Goal: Task Accomplishment & Management: Complete application form

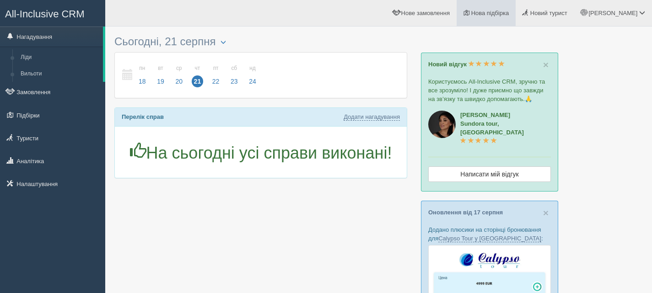
click at [509, 15] on span "Нова підбірка" at bounding box center [490, 13] width 38 height 7
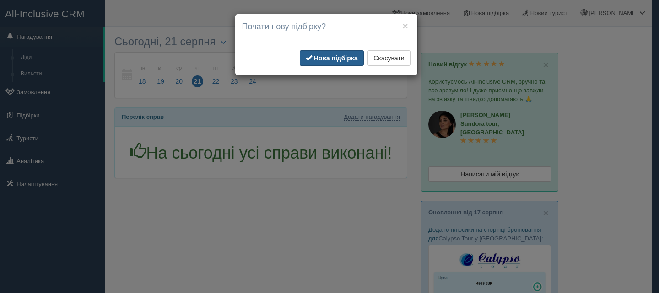
click at [328, 57] on b "Нова підбірка" at bounding box center [336, 57] width 44 height 7
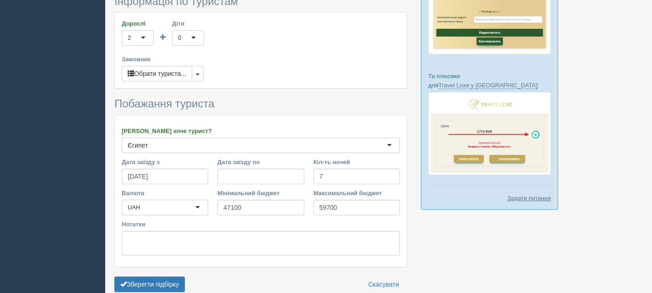
scroll to position [444, 0]
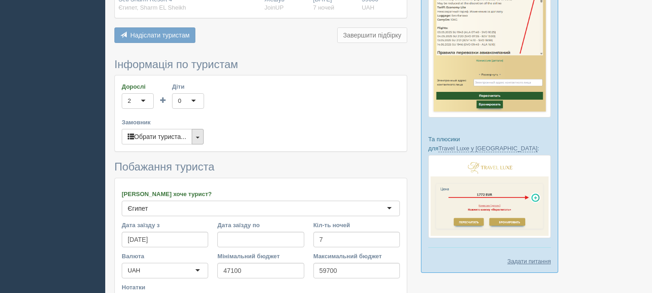
click at [200, 129] on button "button" at bounding box center [198, 137] width 12 height 16
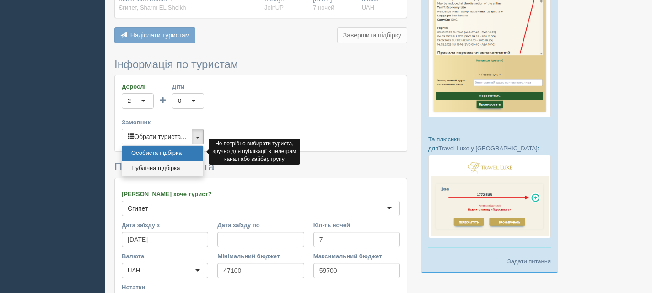
click at [177, 161] on link "Публічна підбірка" at bounding box center [162, 168] width 81 height 15
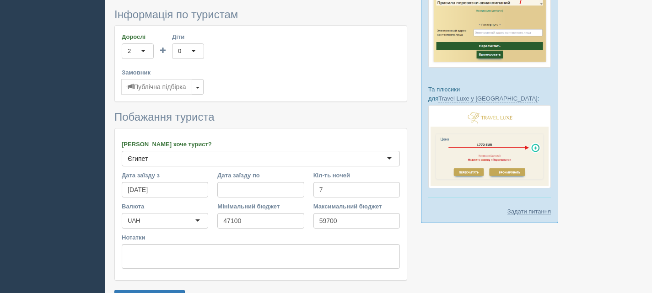
scroll to position [536, 0]
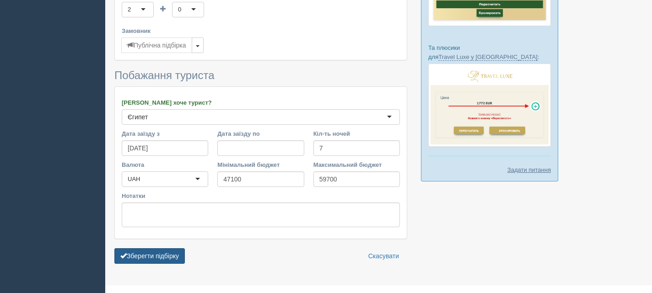
click at [158, 248] on button "Зберегти підбірку" at bounding box center [149, 256] width 70 height 16
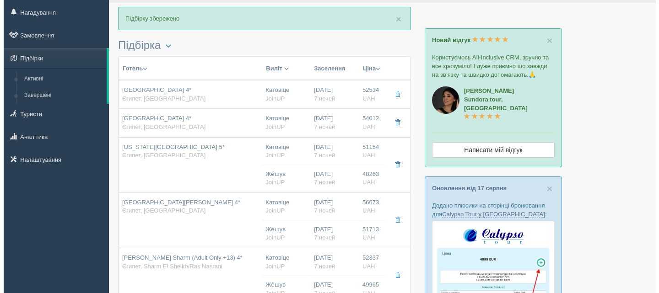
scroll to position [46, 0]
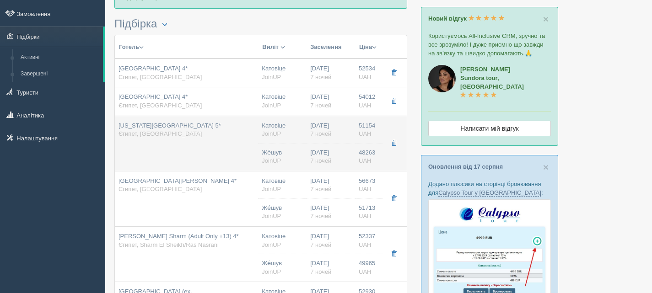
click at [205, 137] on div "Hawaii Paradise Aqua Park Resort 5* Єгипет, Hurghada" at bounding box center [170, 130] width 102 height 17
type input "Hawaii Paradise Aqua Park Resort 5*"
type input "Єгипет"
type input "Hurghada"
type input "51154.00"
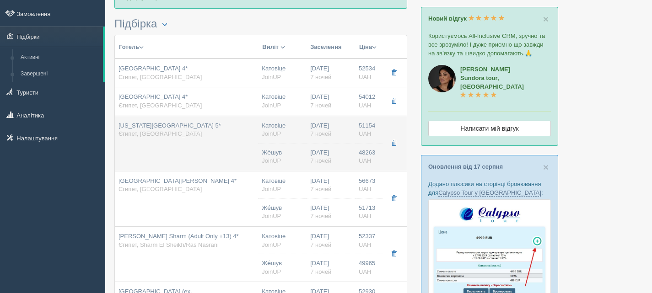
type input "Катовіце"
type input "03:00"
type input "7"
type input "Standard Room"
type input "AI"
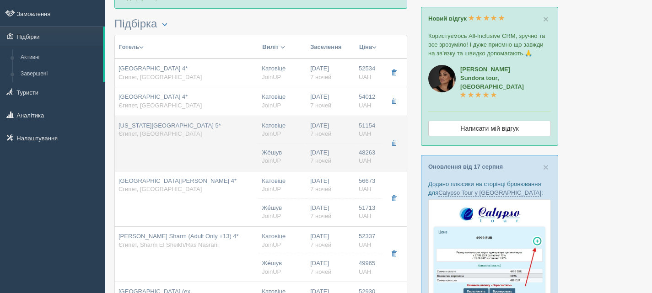
type input "JoinUP"
type input "https://agent-content.joinup.ua/hotel/hawaii-paradise-aqua-park-resort/"
type input "48263.00"
type input "Же́шув"
type input "09:25"
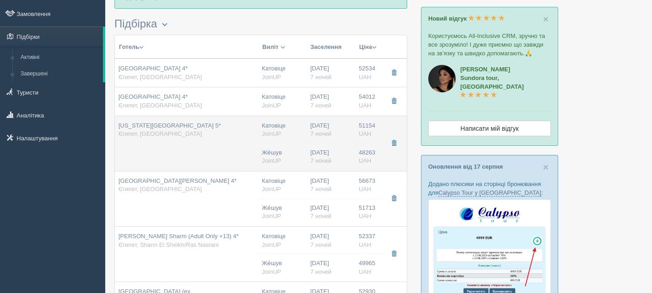
type input "7"
type input "Standard Room"
type input "AI"
type input "JoinUP"
type input "https://agent-content.joinup.ua/hotel/hawaii-paradise-aqua-park-resort/"
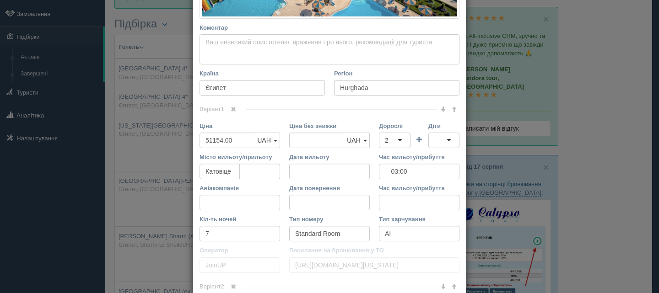
scroll to position [275, 0]
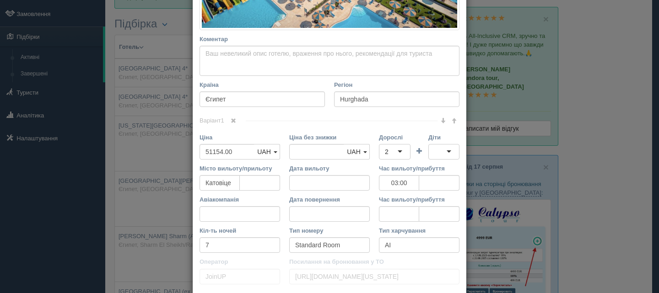
click at [232, 119] on span at bounding box center [233, 120] width 5 height 5
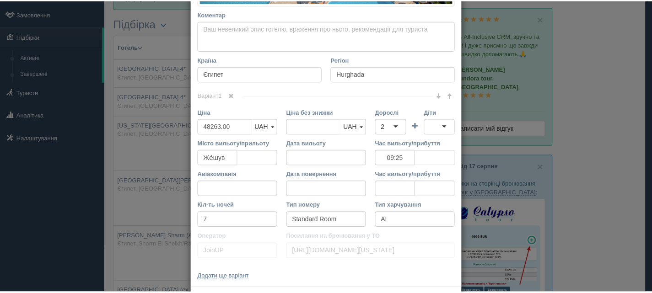
scroll to position [341, 0]
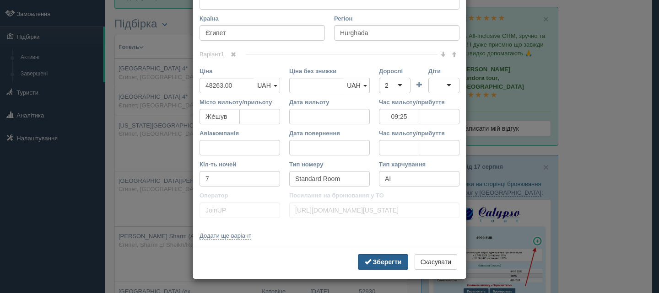
click at [378, 263] on b "Зберегти" at bounding box center [387, 262] width 29 height 7
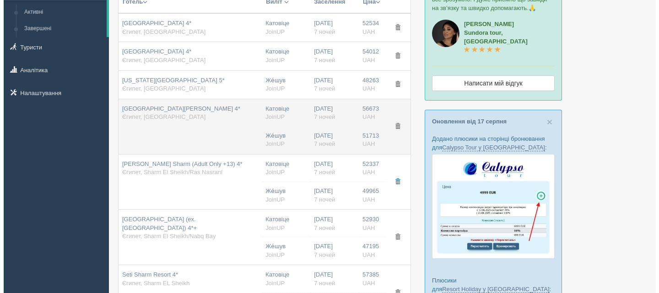
scroll to position [92, 0]
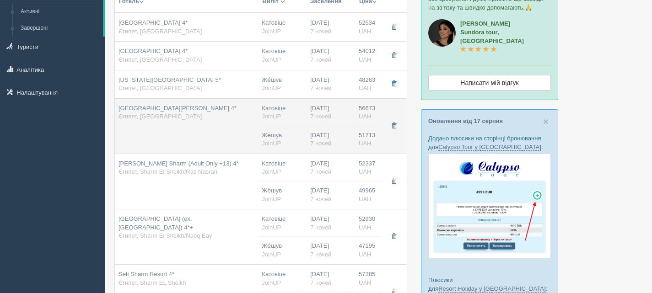
click at [174, 133] on td "ZYA Regina Resort and Aquapark 4* Єгипет, Hurghada" at bounding box center [186, 125] width 143 height 55
type input "ZYA Regina Resort and Aquapark 4*"
type input "56673.00"
type input "Катовіце"
type input "03:00"
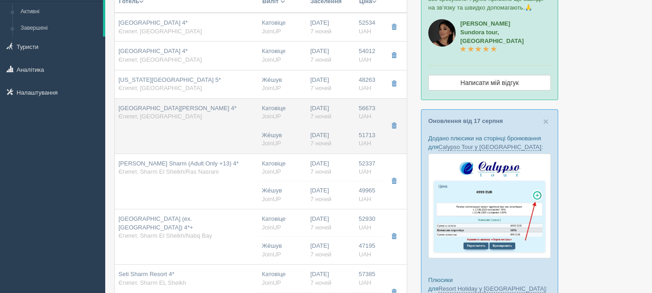
type input "Superior Room"
type input "https://agent-content.joinup.ua/hotel/regina-aqua-park-beach-resorts/"
type input "51713.00"
type input "Же́шув"
type input "09:25"
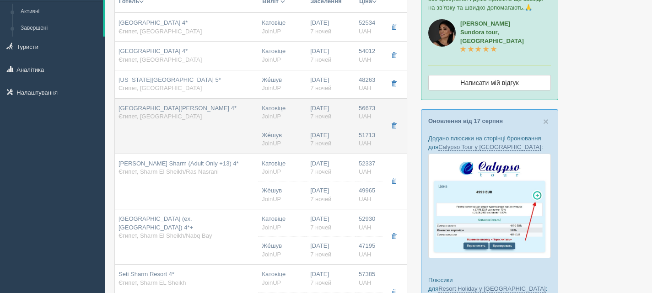
type input "7"
type input "Bungalow"
type input "AI"
type input "JoinUP"
type input "https://agent-content.joinup.ua/hotel/regina-aqua-park-beach-resorts/"
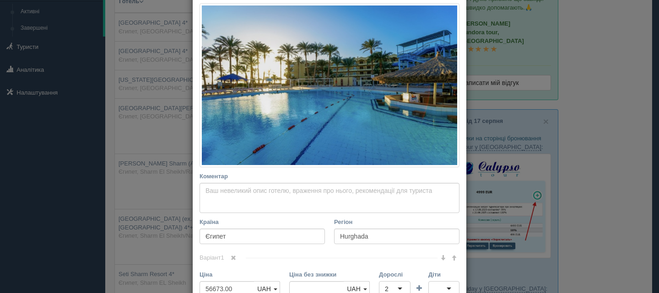
scroll to position [275, 0]
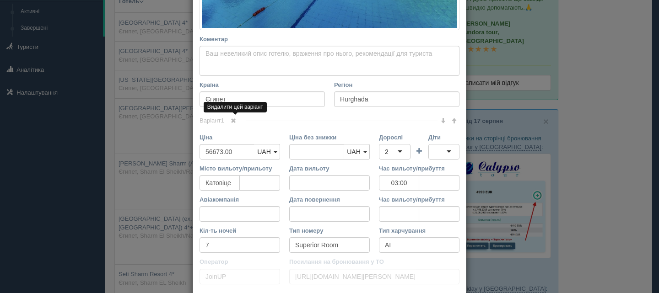
click at [232, 121] on span at bounding box center [233, 120] width 5 height 5
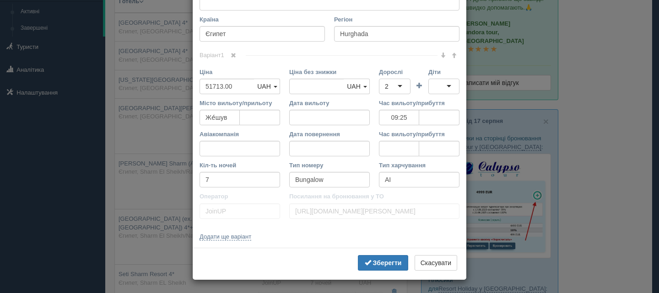
scroll to position [341, 0]
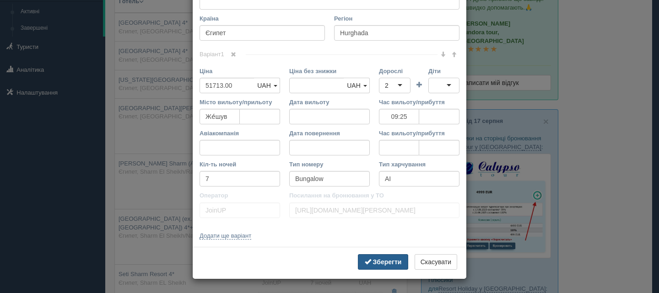
click at [399, 262] on button "Зберегти" at bounding box center [383, 262] width 50 height 16
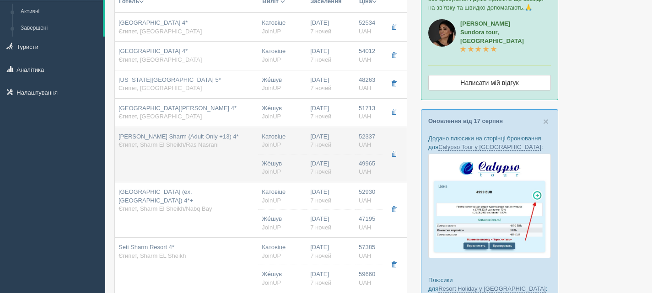
click at [231, 159] on td "IVY Cyrene Sharm (Adult Only +13) 4* Єгипет, Sharm El Sheikh/Ras Nasrani" at bounding box center [186, 154] width 143 height 55
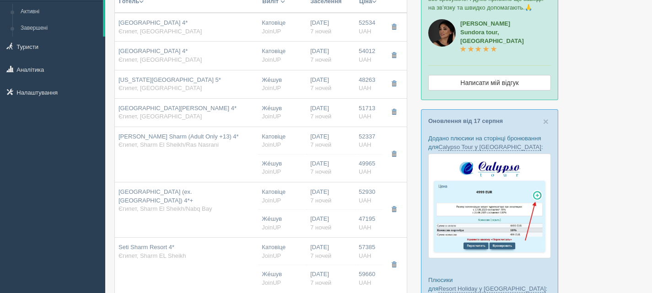
type input "IVY Cyrene Sharm (Adult Only +13) 4*"
type input "Sharm El Sheikh/Ras Nasrani"
type input "52337.00"
type input "Катовіце"
type input "02:40"
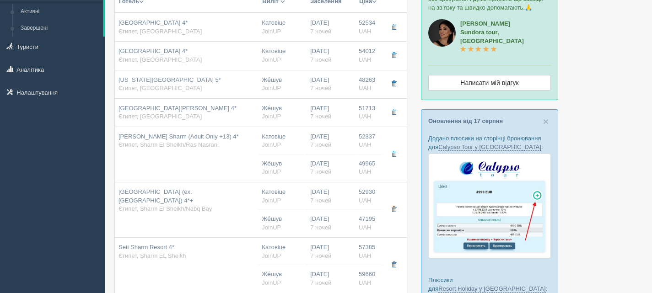
type input "Standard Room"
type input "https://agent-content.joinup.ua/hotel/cyrene-sharm-hotel/"
type input "49965.00"
type input "Же́шув"
type input "16:00"
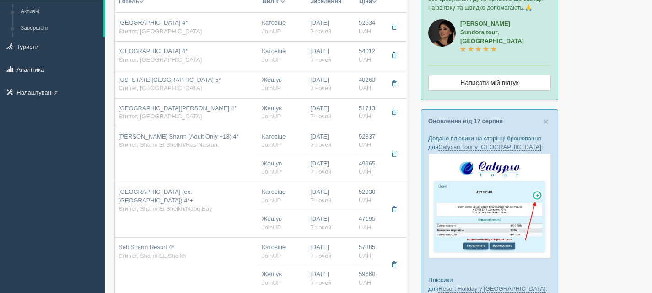
type input "7"
type input "Standard Room"
type input "AI"
type input "JoinUP"
type input "https://agent-content.joinup.ua/hotel/cyrene-sharm-hotel/"
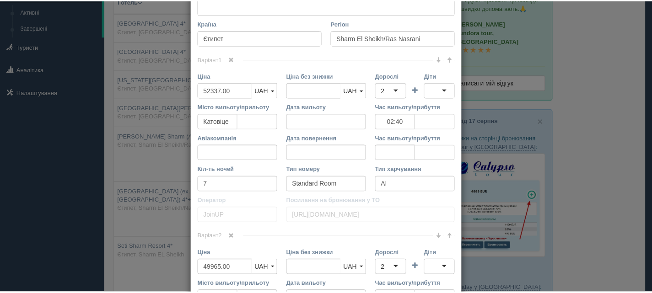
scroll to position [320, 0]
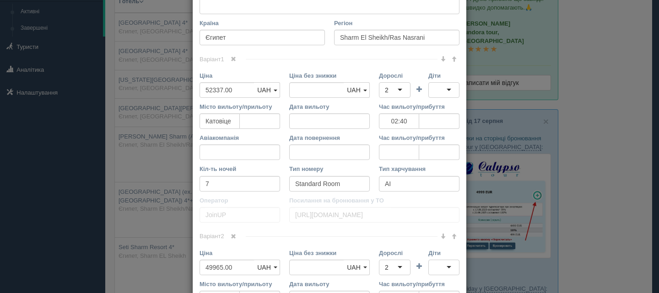
click at [231, 59] on span at bounding box center [233, 58] width 5 height 5
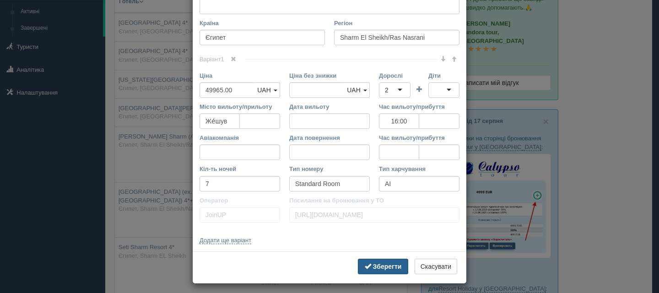
click at [380, 263] on b "Зберегти" at bounding box center [387, 266] width 29 height 7
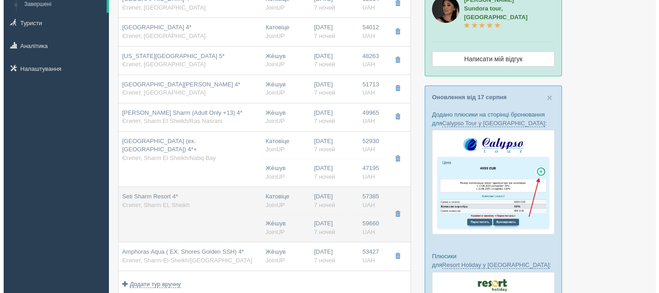
scroll to position [137, 0]
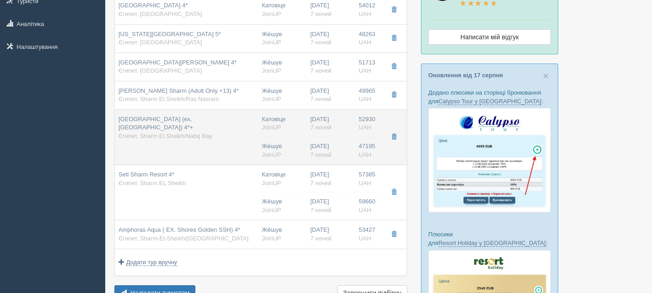
click at [196, 142] on td "Parrotel Aqua Park Resort (ex. Park Inn) 4*+ Єгипет, Sharm El Sheikh/Nabq Bay" at bounding box center [186, 136] width 143 height 55
type input "Parrotel Aqua Park Resort (ex. Park Inn) 4*+"
type input "Sharm El Sheikh/Nabq Bay"
type input "52930.00"
type input "Катовіце"
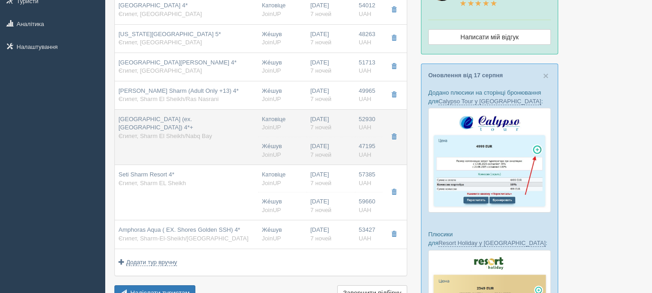
type input "02:40"
type input "Superior Pool View"
type input "https://agent-content.joinup.ua/hotel/park-inn-resort/"
type input "47195.00"
type input "Же́шув"
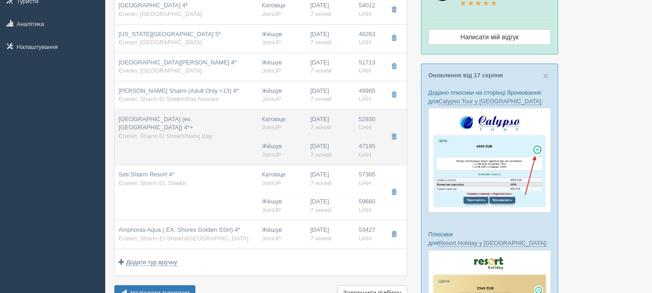
type input "16:00"
type input "7"
type input "Standard Room"
type input "AI"
type input "JoinUP"
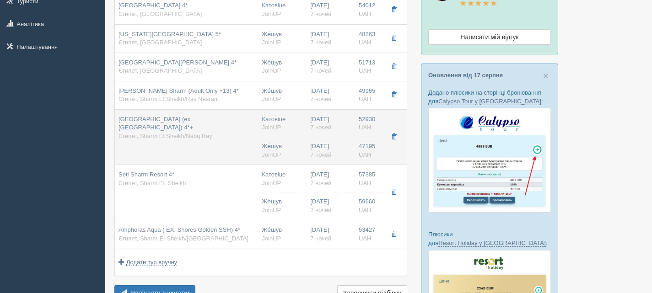
type input "https://agent-content.joinup.ua/hotel/park-inn-resort/"
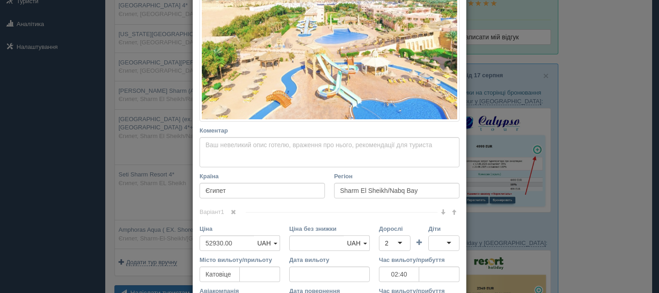
scroll to position [229, 0]
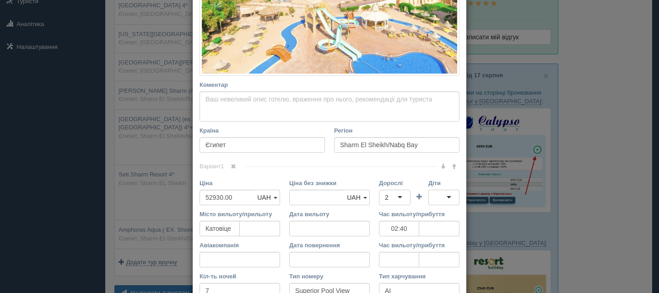
click at [231, 166] on span at bounding box center [233, 166] width 5 height 5
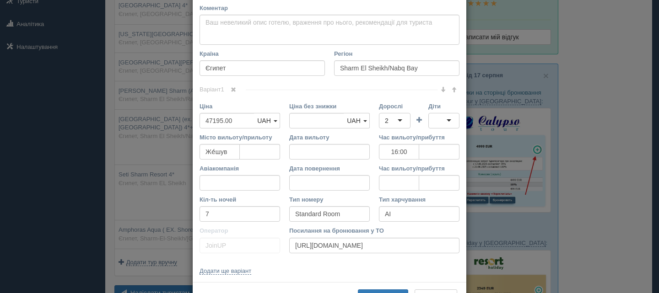
scroll to position [341, 0]
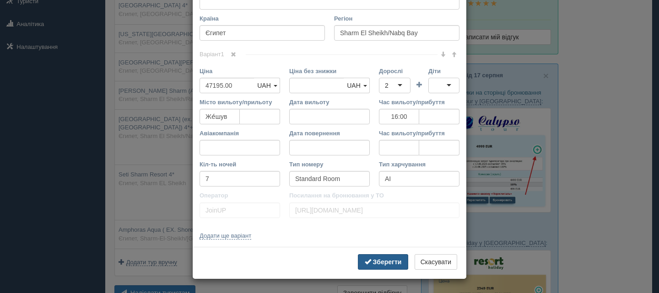
click at [380, 264] on b "Зберегти" at bounding box center [387, 262] width 29 height 7
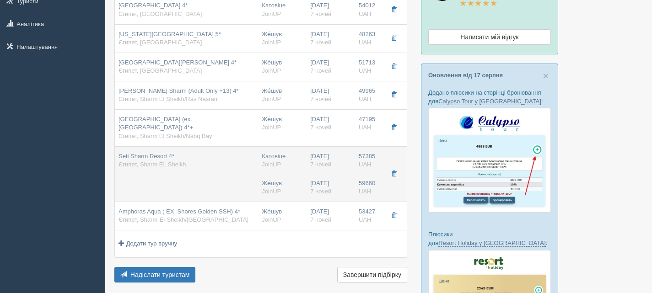
click at [212, 154] on div "Seti Sharm Resort 4* Єгипет, Sharm EL Sheikh" at bounding box center [187, 160] width 136 height 17
type input "Seti Sharm Resort 4*"
type input "Sharm EL Sheikh"
type input "57385.00"
type input "Катовіце"
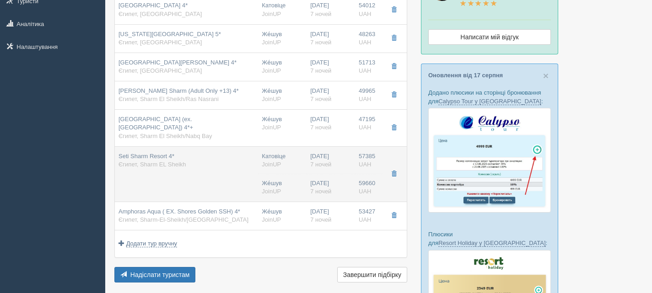
type input "04:45"
type input "https://agent-content.joinup.ua/hotel/seti-sharm-resort/"
type input "59660.00"
type input "Же́шув"
type input "16:00"
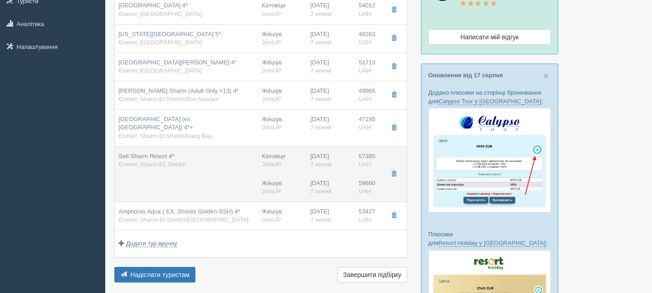
type input "7"
type input "Standard Room"
type input "AI"
type input "JoinUP"
type input "https://agent-content.joinup.ua/hotel/seti-sharm-resort/"
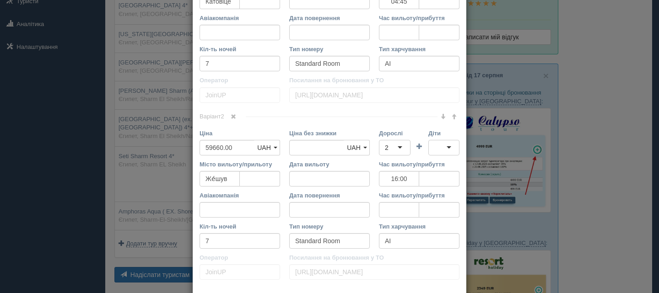
scroll to position [458, 0]
click at [231, 113] on span at bounding box center [233, 115] width 5 height 5
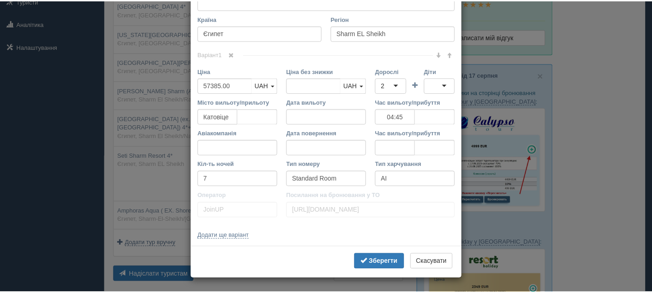
scroll to position [341, 0]
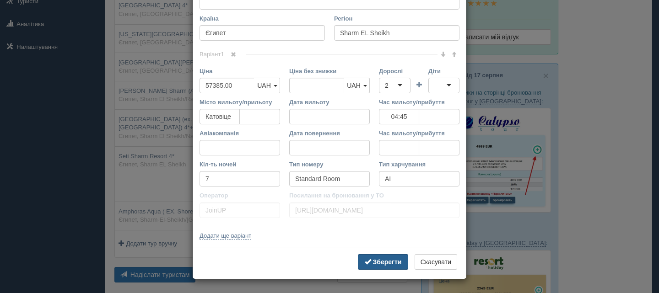
click at [378, 262] on b "Зберегти" at bounding box center [387, 262] width 29 height 7
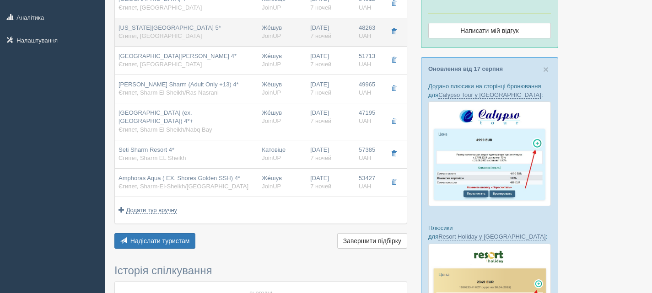
scroll to position [229, 0]
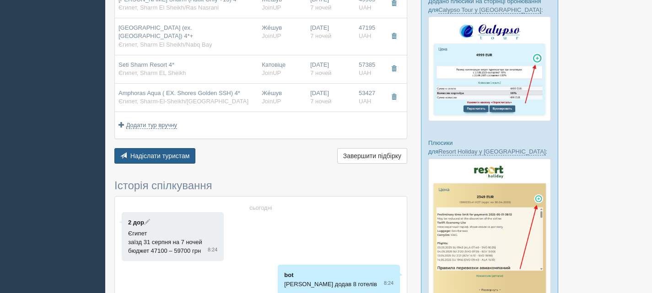
click at [170, 152] on span "Надіслати туристам" at bounding box center [159, 155] width 59 height 7
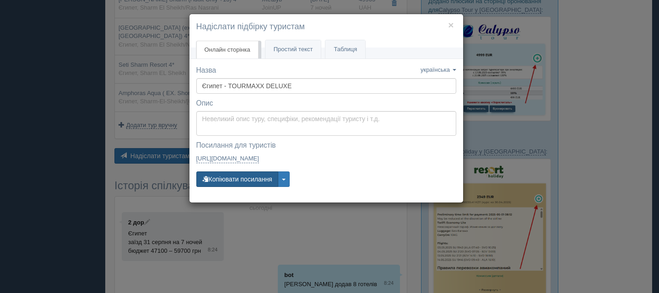
click at [261, 177] on button "Копіювати посилання" at bounding box center [237, 180] width 82 height 16
click at [453, 22] on button "×" at bounding box center [450, 25] width 5 height 10
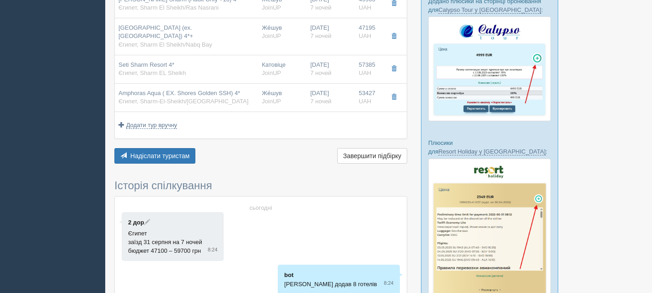
scroll to position [46, 0]
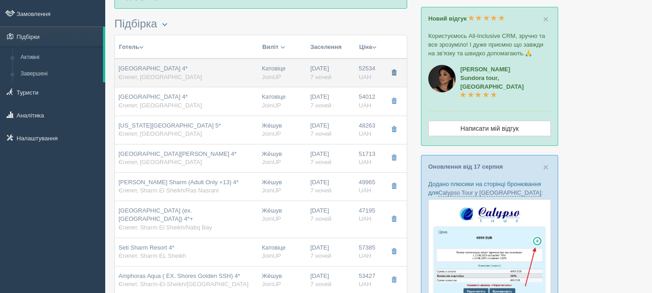
click at [395, 71] on span "button" at bounding box center [393, 72] width 5 height 5
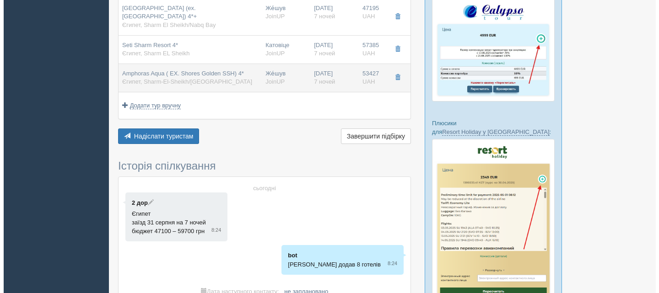
scroll to position [275, 0]
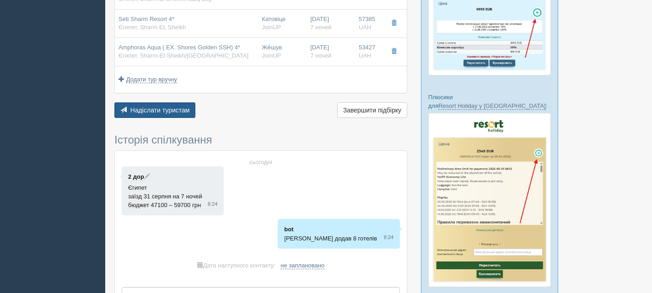
click at [168, 107] on span "Надіслати туристам" at bounding box center [159, 110] width 59 height 7
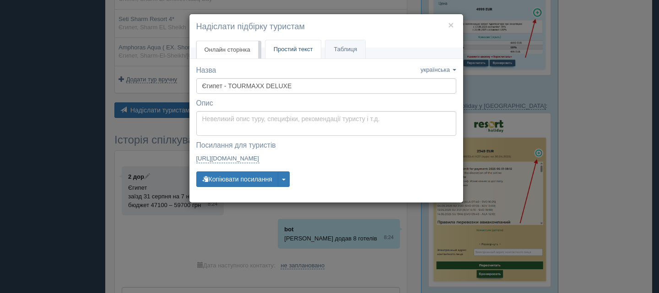
click at [294, 52] on span "Простий текст" at bounding box center [293, 49] width 39 height 7
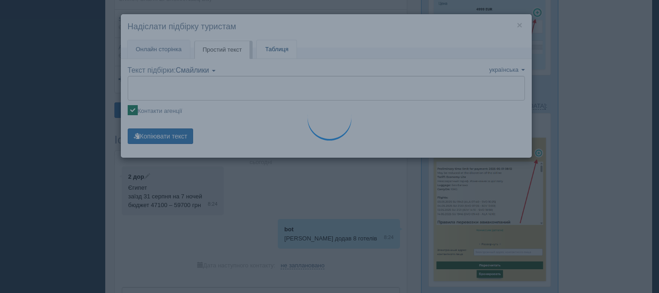
type textarea "🌞 Доброго дня! Пропонуємо Вам розглянути такі варіанти: 🌎 Єгипет, Hurghada 🏩 Го…"
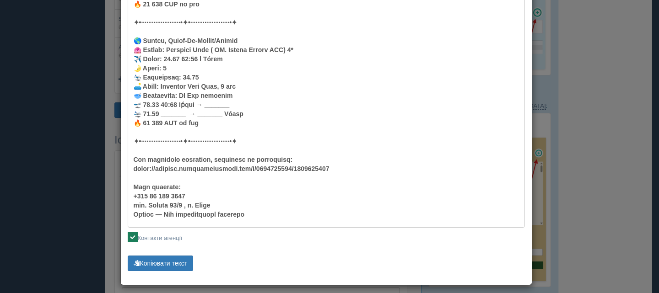
scroll to position [781, 0]
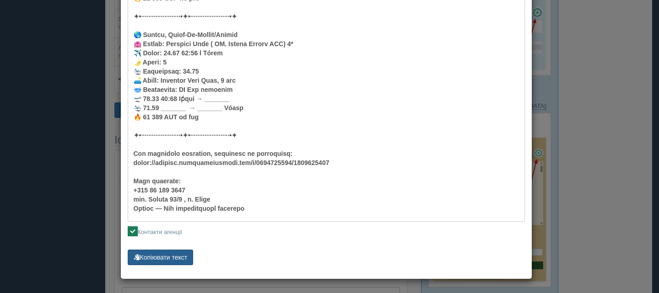
click at [174, 253] on button "Копіювати текст" at bounding box center [161, 258] width 66 height 16
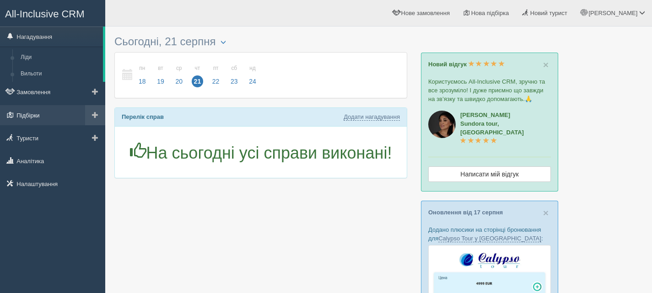
click at [38, 116] on link "Підбірки" at bounding box center [52, 115] width 105 height 20
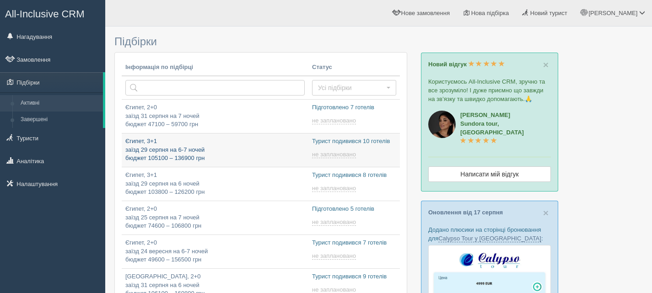
type input "[DATE] 12:10"
type input "2025-08-21 11:40"
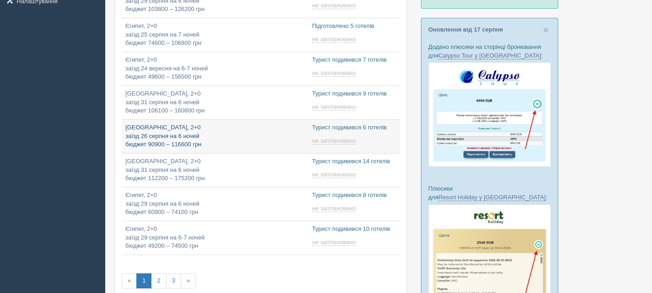
type input "2025-08-21 11:50"
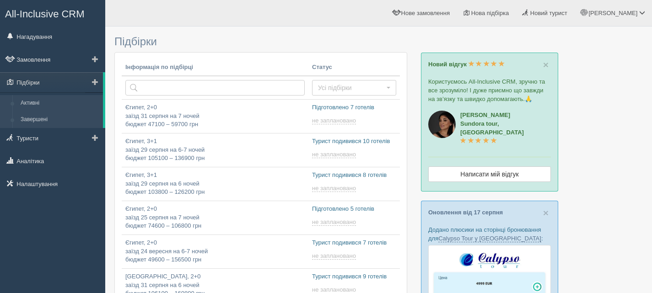
click at [39, 118] on link "Завершені" at bounding box center [59, 120] width 86 height 16
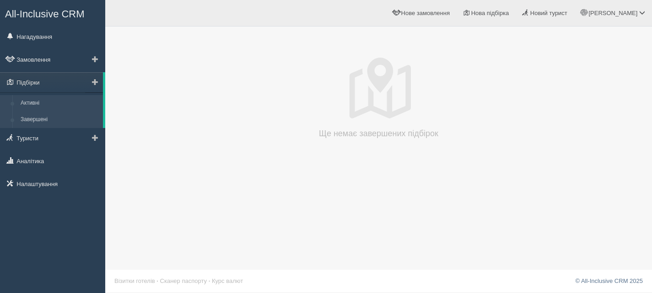
click at [35, 102] on link "Активні" at bounding box center [59, 103] width 86 height 16
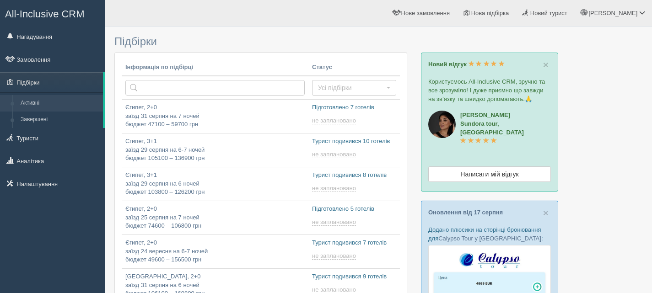
type input "[DATE] 12:10"
type input "[DATE] 9:15"
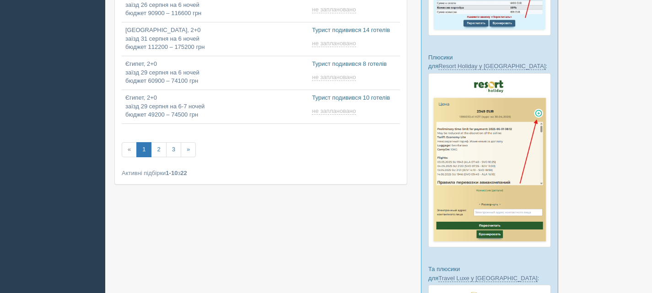
scroll to position [311, 0]
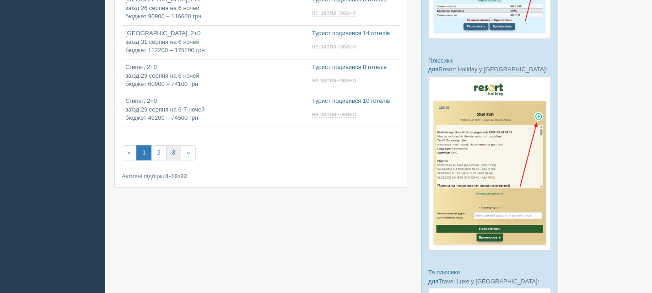
click at [174, 156] on link "3" at bounding box center [173, 153] width 15 height 15
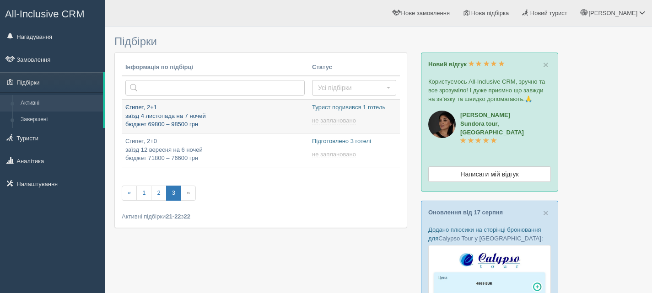
type input "[DATE] 15:55"
click at [238, 112] on p "Єгипет, 2+1 заїзд 4 листопада на 7 ночей бюджет 69800 – 98500 грн" at bounding box center [214, 116] width 179 height 26
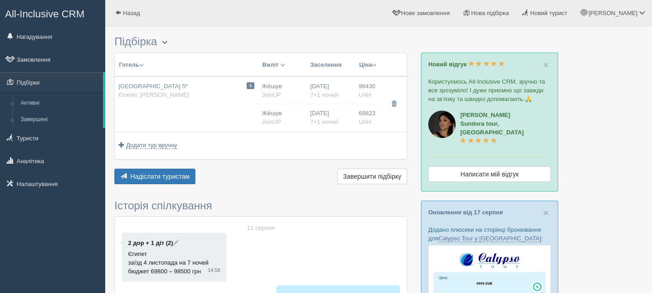
click at [167, 42] on span "button" at bounding box center [164, 41] width 5 height 5
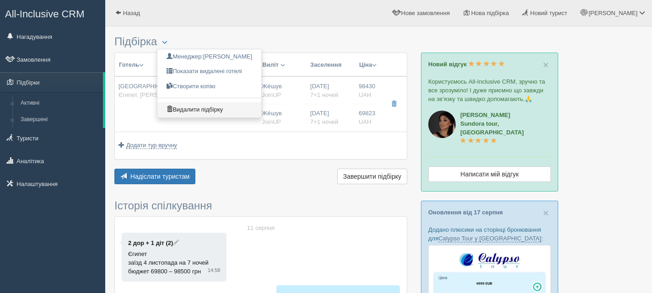
click at [197, 108] on link "Видалити підбірку" at bounding box center [209, 109] width 104 height 15
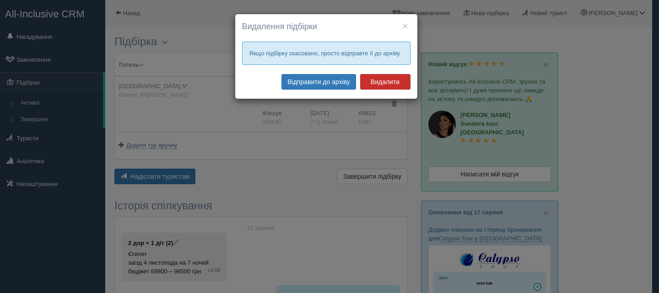
click at [386, 81] on button "Видалити" at bounding box center [385, 82] width 50 height 16
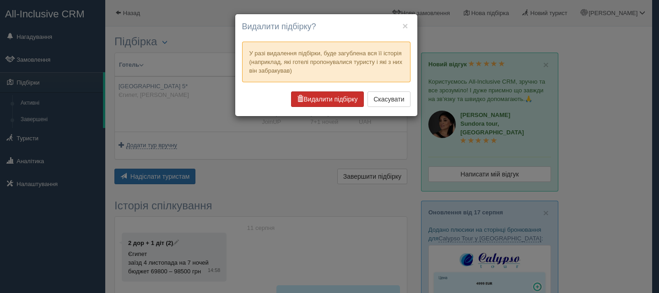
click at [343, 96] on button "Видалити підбірку" at bounding box center [327, 100] width 72 height 16
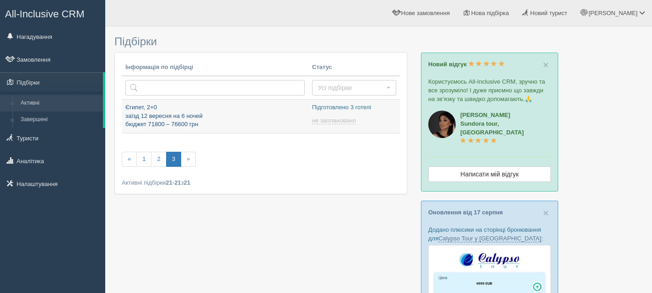
type input "[DATE] 17:55"
click at [221, 113] on p "Єгипет, 2+0 заїзд 12 вересня на 6 ночей бюджет 71800 – 76600 грн" at bounding box center [214, 116] width 179 height 26
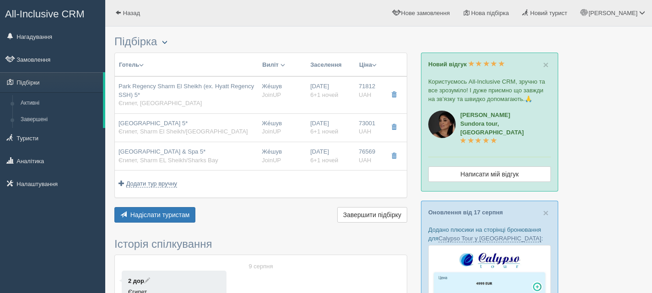
click at [167, 41] on span "button" at bounding box center [164, 41] width 5 height 5
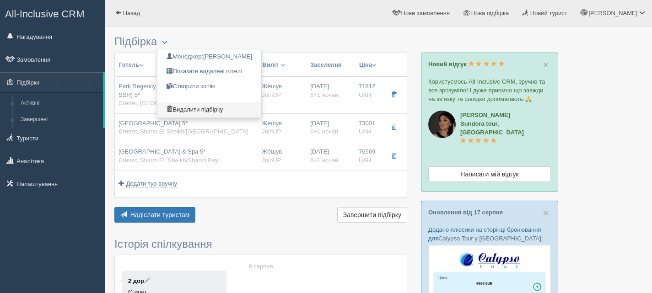
click at [195, 112] on link "Видалити підбірку" at bounding box center [209, 109] width 104 height 15
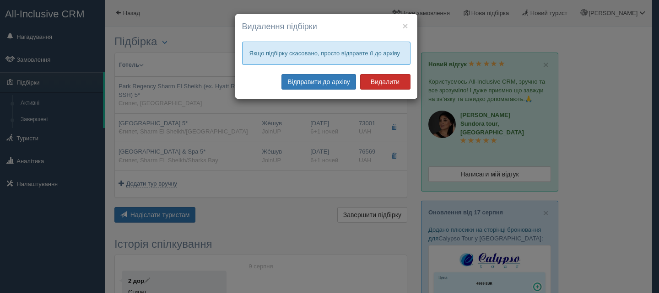
click at [377, 82] on button "Видалити" at bounding box center [385, 82] width 50 height 16
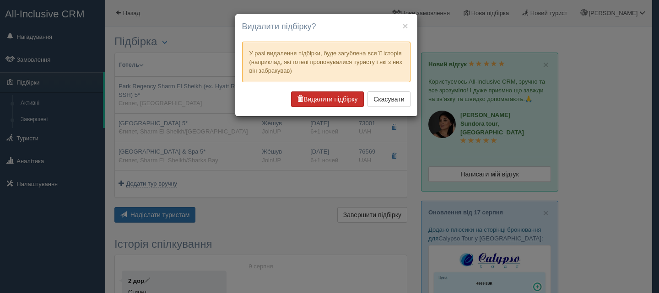
click at [322, 97] on button "Видалити підбірку" at bounding box center [327, 100] width 72 height 16
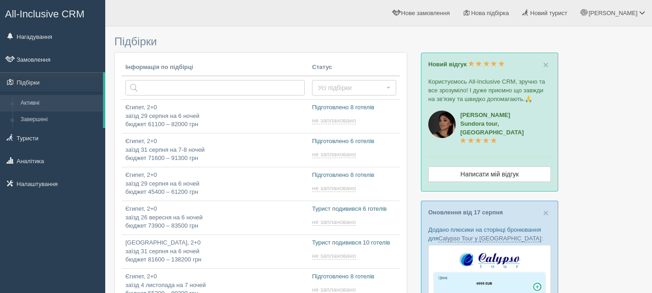
type input "[DATE] 18:25"
type input "[DATE] 9:45"
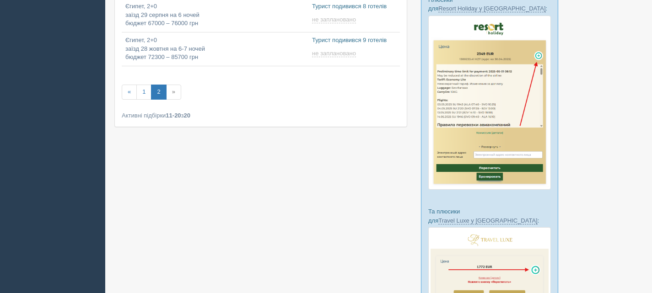
scroll to position [320, 0]
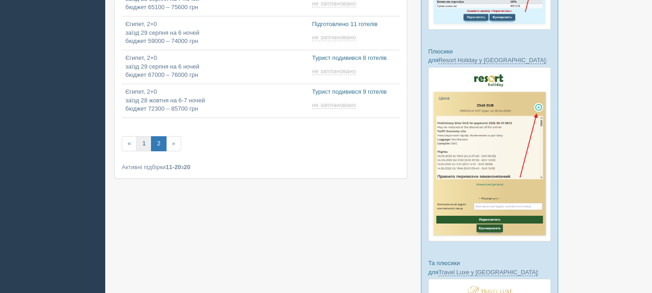
click at [142, 143] on link "1" at bounding box center [143, 143] width 15 height 15
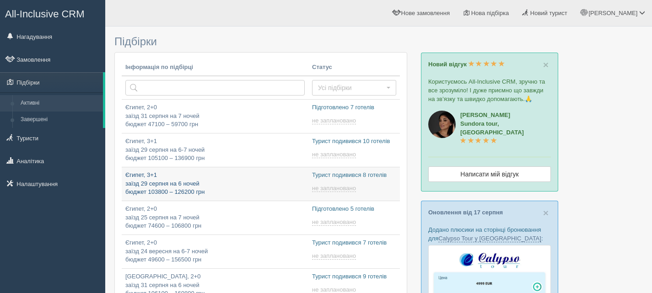
type input "[DATE] 11:40"
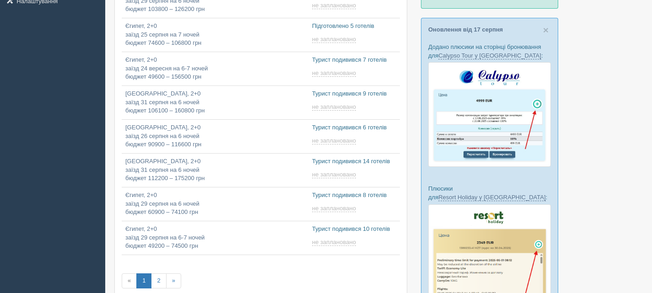
type input "[DATE] 11:50"
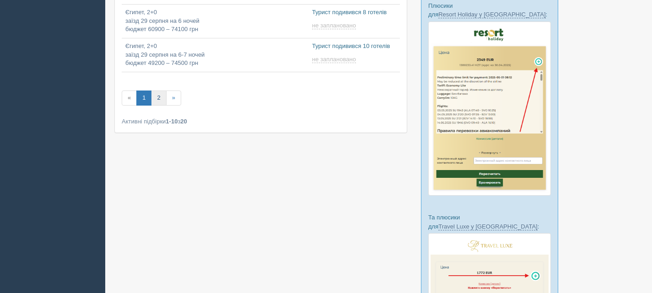
click at [156, 98] on link "2" at bounding box center [158, 98] width 15 height 15
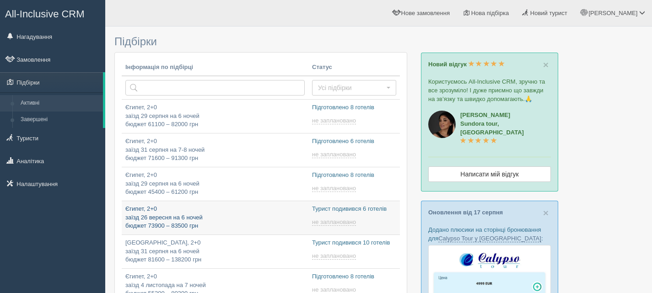
type input "[DATE] 10:40"
type input "[DATE] 9:45"
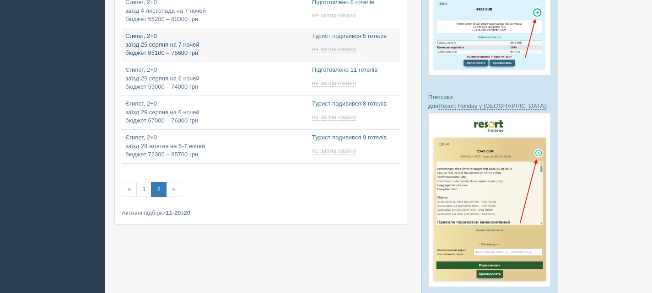
scroll to position [275, 0]
type input "[DATE] 17:35"
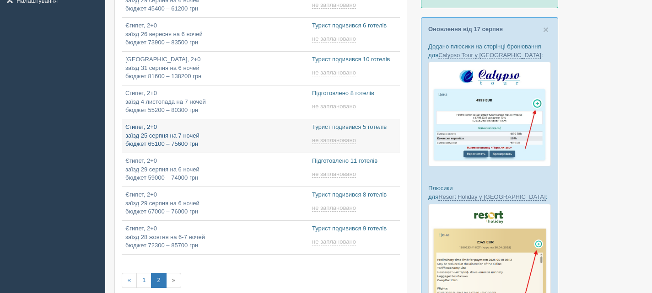
scroll to position [183, 0]
click at [273, 133] on p "Єгипет, 2+0 заїзд 25 серпня на 7 ночей бюджет 65100 – 75600 грн" at bounding box center [214, 137] width 179 height 26
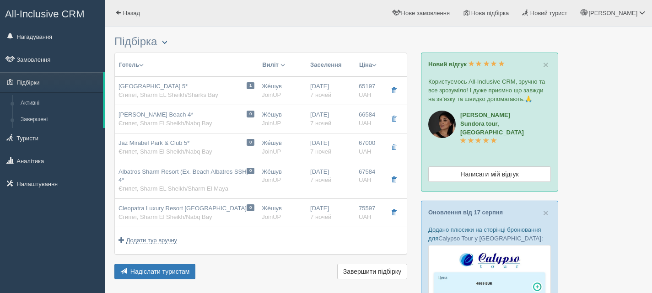
click at [164, 44] on button "button" at bounding box center [165, 42] width 16 height 11
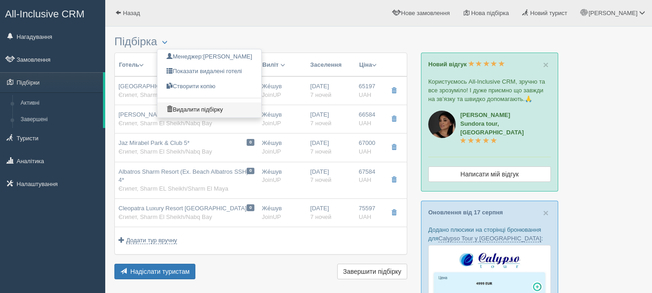
click at [186, 108] on link "Видалити підбірку" at bounding box center [209, 109] width 104 height 15
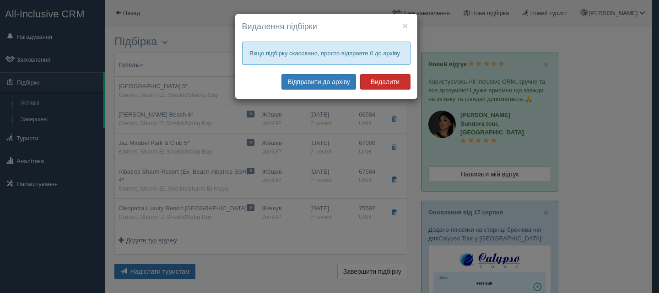
click at [387, 82] on button "Видалити" at bounding box center [385, 82] width 50 height 16
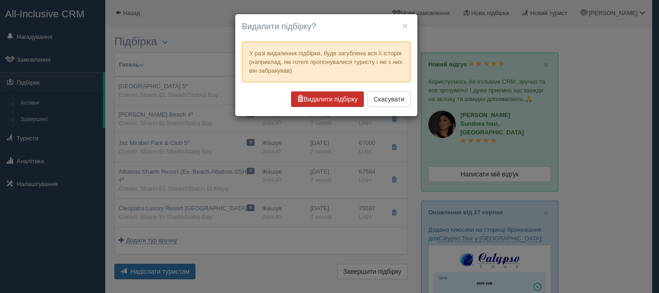
click at [336, 98] on button "Видалити підбірку" at bounding box center [327, 100] width 72 height 16
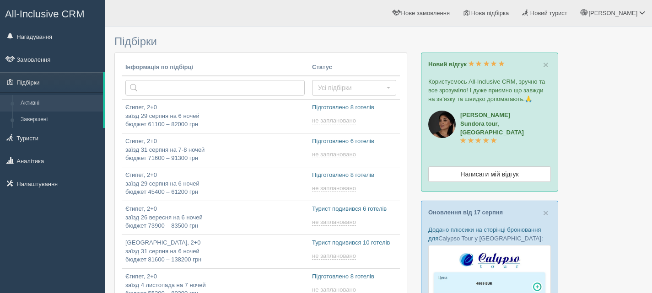
type input "[DATE] 18:25"
type input "[DATE] 10:45"
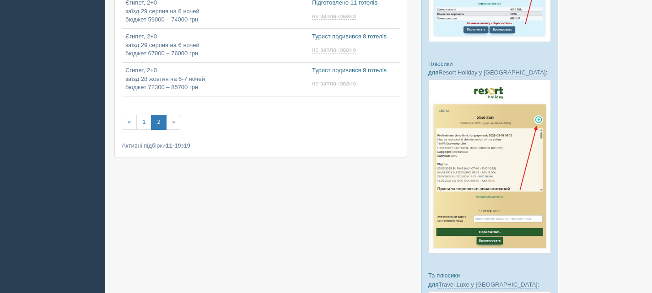
scroll to position [275, 0]
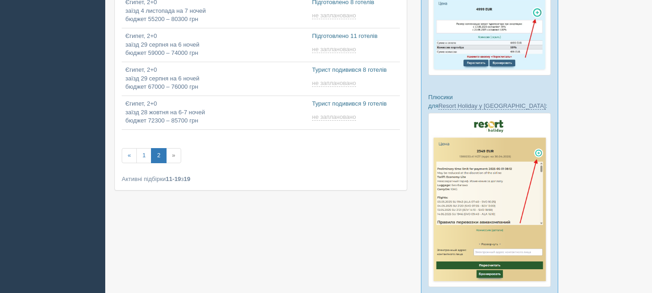
type input "[DATE] 17:35"
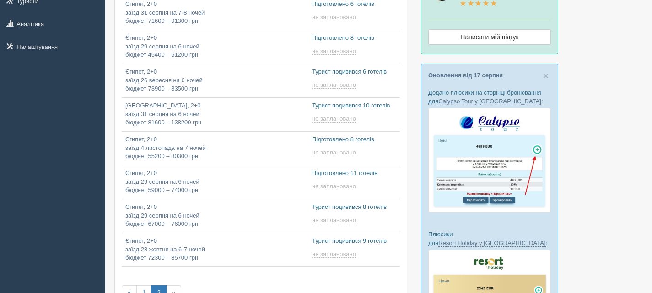
scroll to position [137, 0]
type input "[DATE] 9:40"
type input "[DATE] 9:50"
type input "[DATE] 10:05"
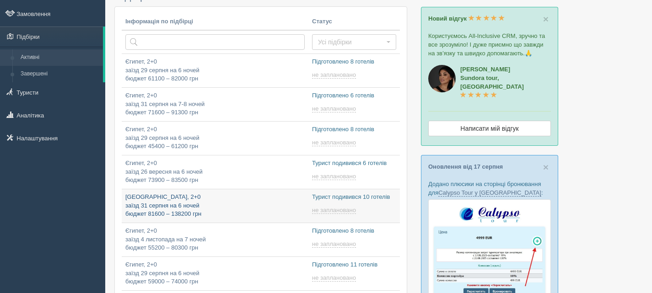
scroll to position [0, 0]
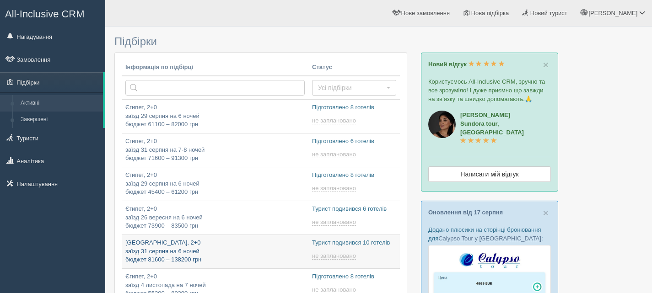
type input "[DATE] 9:50"
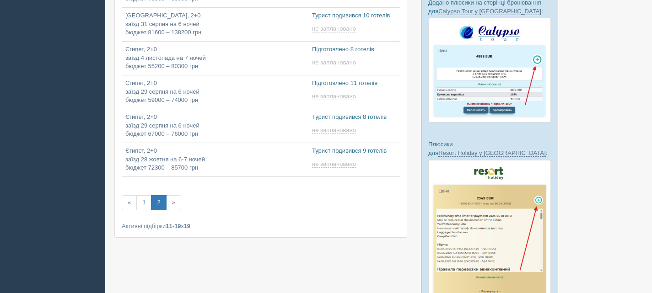
scroll to position [229, 0]
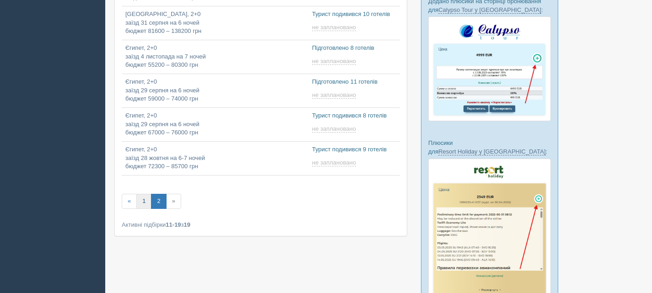
click at [143, 203] on link "1" at bounding box center [143, 201] width 15 height 15
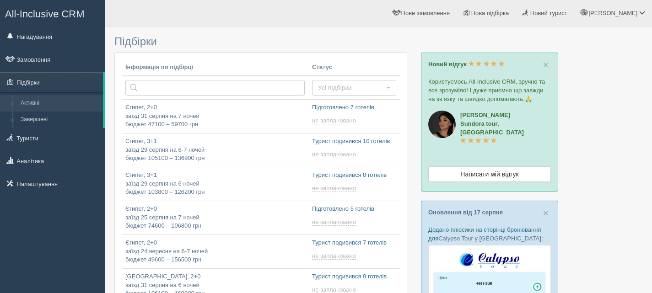
scroll to position [183, 0]
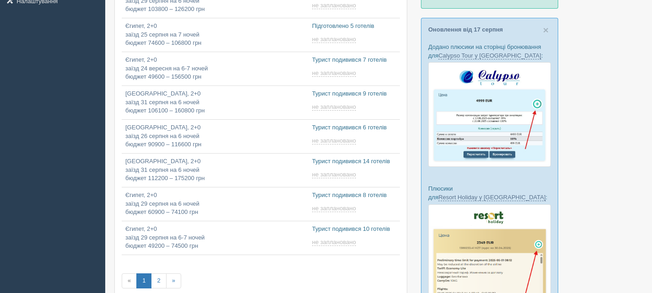
type input "[DATE] 9:25"
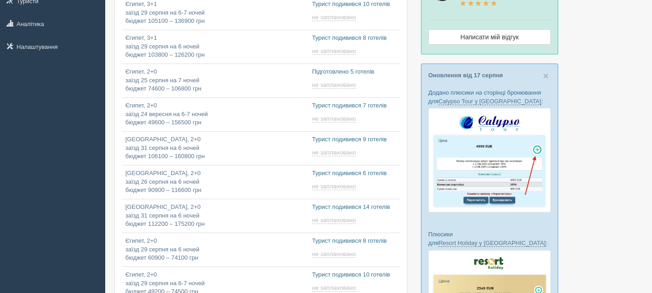
type input "[DATE] 11:50"
click at [239, 183] on p "Туреччина, 2+0 заїзд 26 серпня на 6 ночей бюджет 90900 – 116600 грн" at bounding box center [214, 182] width 179 height 26
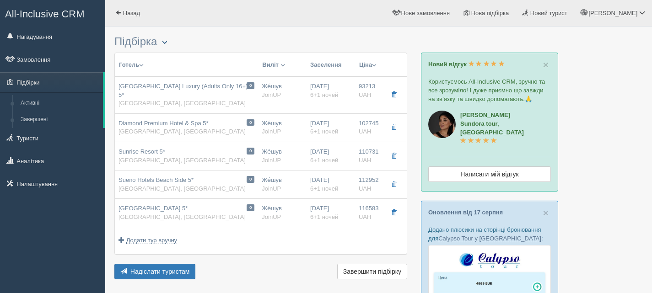
click at [167, 43] on span "button" at bounding box center [164, 41] width 5 height 5
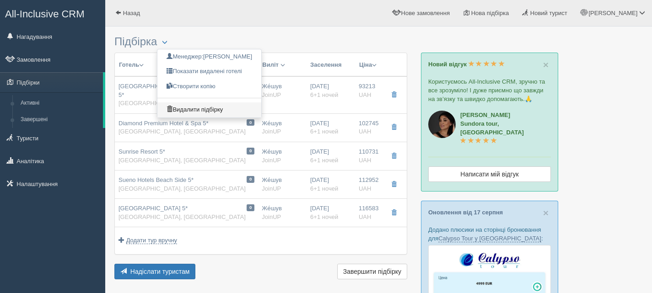
click at [189, 112] on link "Видалити підбірку" at bounding box center [209, 109] width 104 height 15
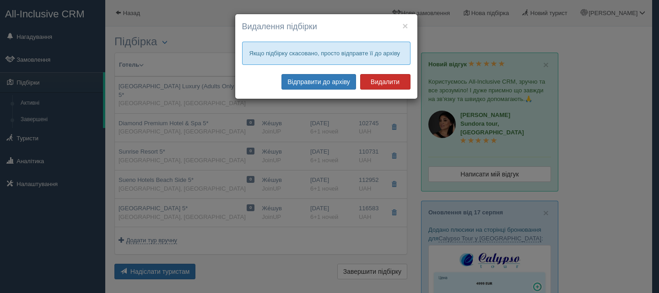
click at [389, 80] on button "Видалити" at bounding box center [385, 82] width 50 height 16
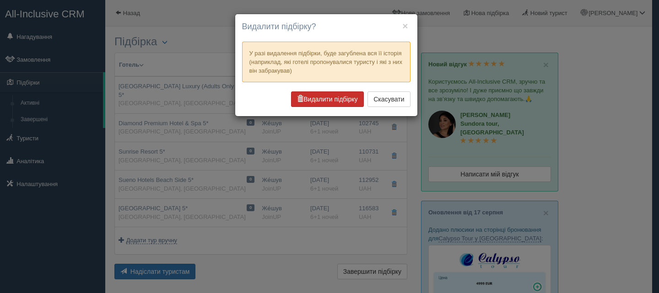
click at [326, 102] on button "Видалити підбірку" at bounding box center [327, 100] width 72 height 16
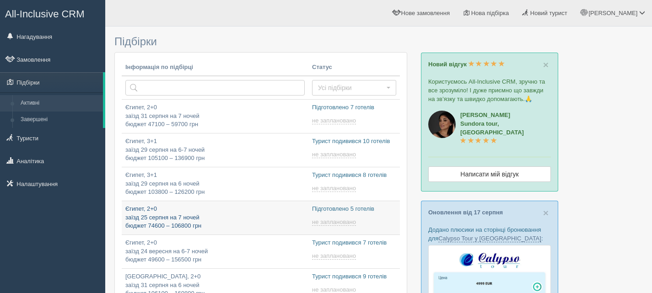
type input "[DATE] 12:10"
type input "[DATE] 18:15"
type input "[DATE] 11:40"
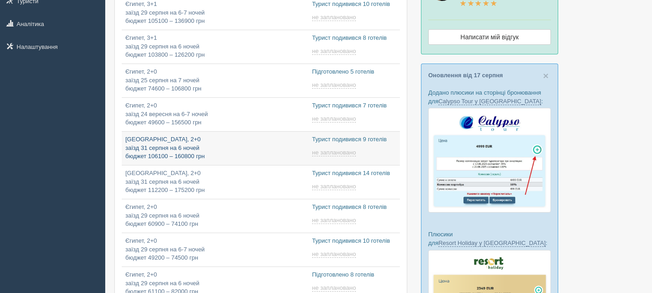
type input "[DATE] 11:50"
click at [255, 151] on p "[GEOGRAPHIC_DATA], 2+0 заїзд 31 серпня на 6 ночей бюджет 106100 – 160800 грн" at bounding box center [214, 148] width 179 height 26
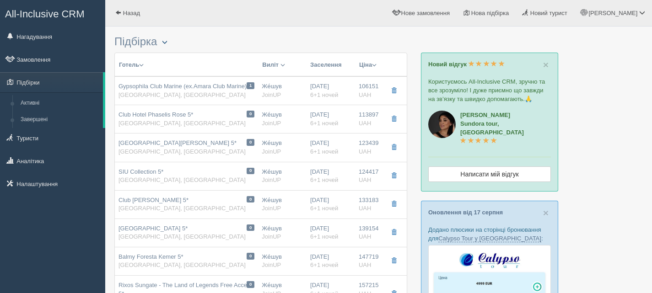
click at [167, 40] on span "button" at bounding box center [164, 41] width 5 height 5
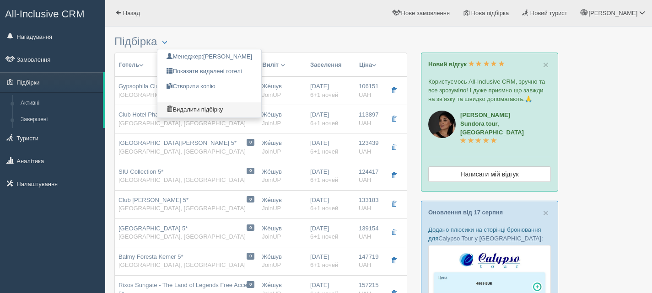
click at [189, 108] on link "Видалити підбірку" at bounding box center [209, 109] width 104 height 15
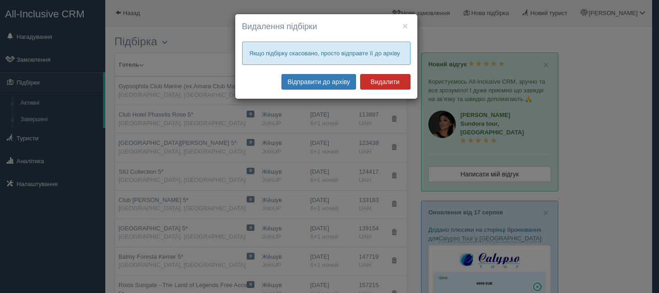
click at [370, 81] on button "Видалити" at bounding box center [385, 82] width 50 height 16
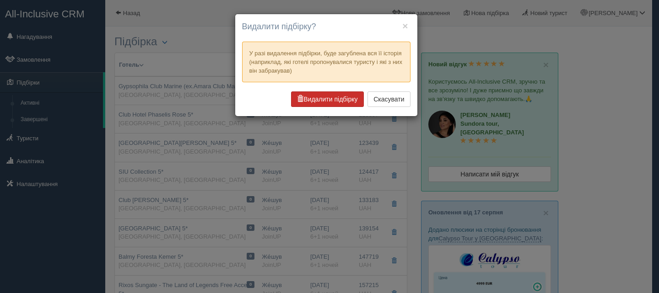
click at [346, 98] on button "Видалити підбірку" at bounding box center [327, 100] width 72 height 16
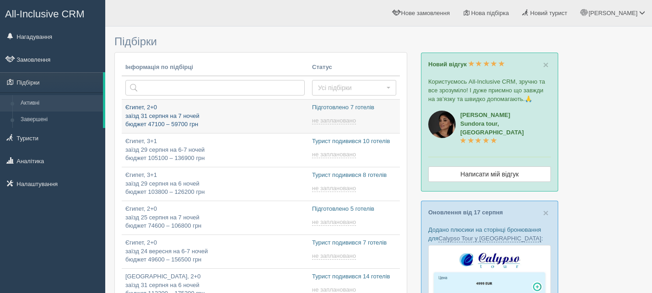
type input "2025-08-21 9:20"
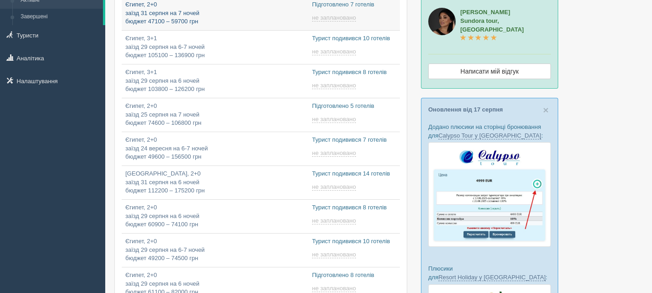
scroll to position [183, 0]
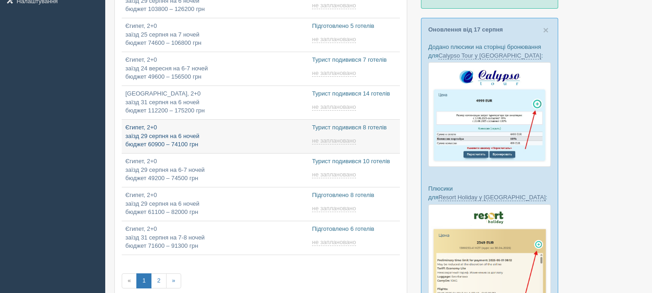
type input "2025-08-21 9:25"
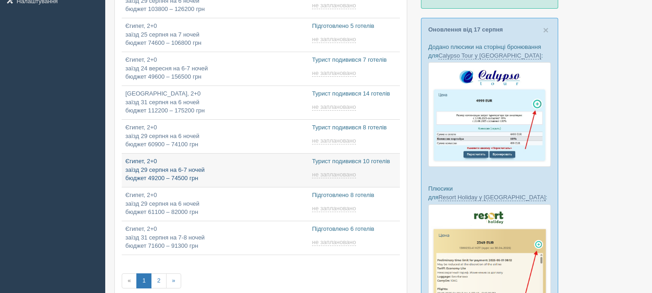
type input "2025-08-21 9:15"
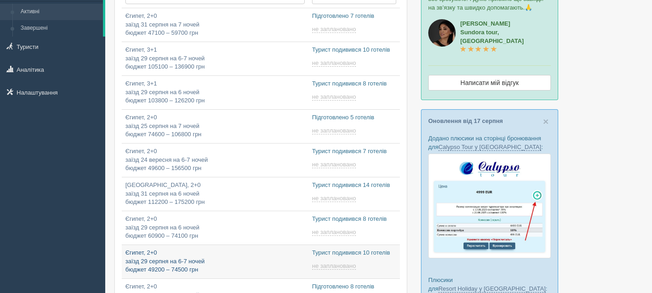
type input "2025-08-21 17:50"
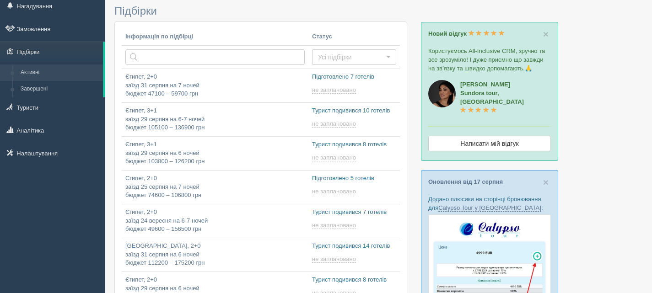
scroll to position [0, 0]
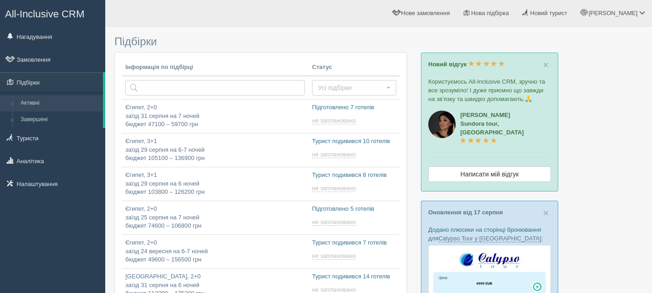
type input "2025-08-21 11:40"
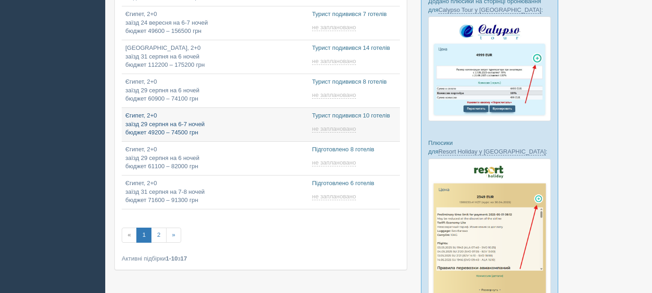
scroll to position [229, 0]
type input "2025-08-21 15:25"
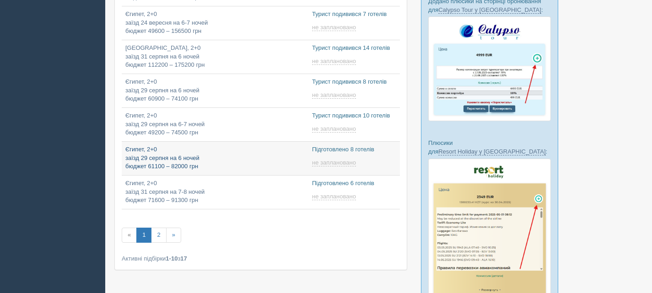
type input "2025-08-21 18:25"
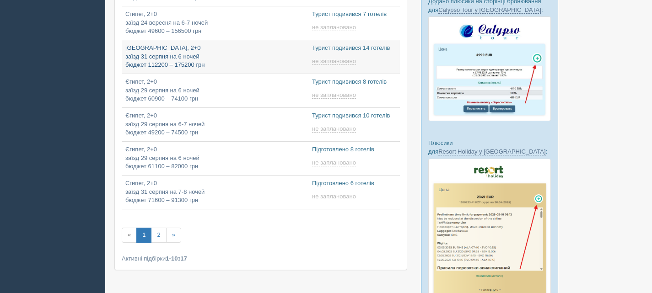
type input "2025-08-21 11:40"
click at [253, 52] on p "Туреччина, 2+0 заїзд 31 серпня на 6 ночей бюджет 112200 – 175200 грн" at bounding box center [214, 57] width 179 height 26
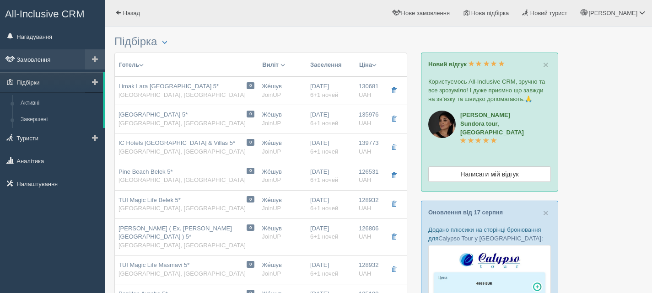
click at [41, 59] on link "Замовлення" at bounding box center [52, 59] width 105 height 20
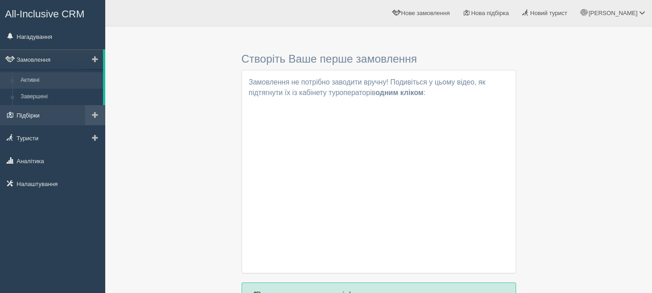
click at [34, 115] on link "Підбірки" at bounding box center [52, 115] width 105 height 20
